Goal: Navigation & Orientation: Understand site structure

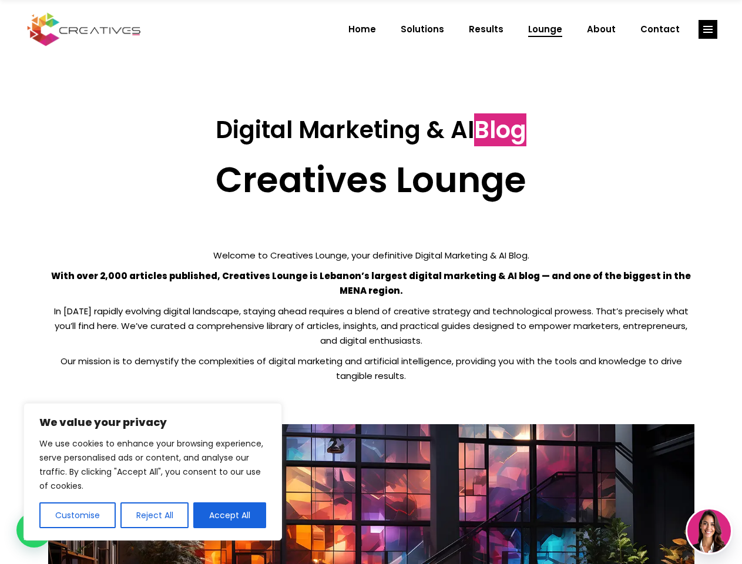
click at [371, 282] on p "With over 2,000 articles published, Creatives Lounge is Lebanon’s largest digit…" at bounding box center [371, 282] width 646 height 29
click at [77, 515] on button "Customise" at bounding box center [77, 515] width 76 height 26
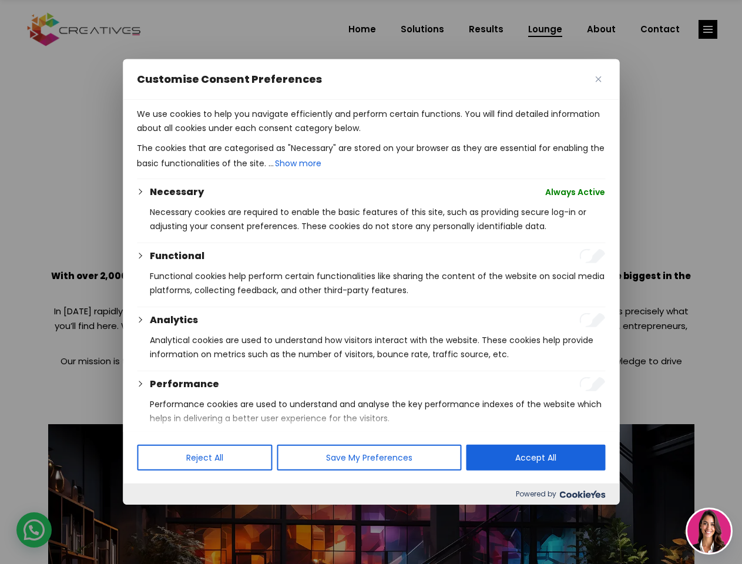
click at [154, 515] on div at bounding box center [371, 282] width 742 height 564
click at [708, 29] on div at bounding box center [371, 282] width 742 height 564
click at [709, 531] on img at bounding box center [708, 530] width 43 height 43
